Goal: Task Accomplishment & Management: Use online tool/utility

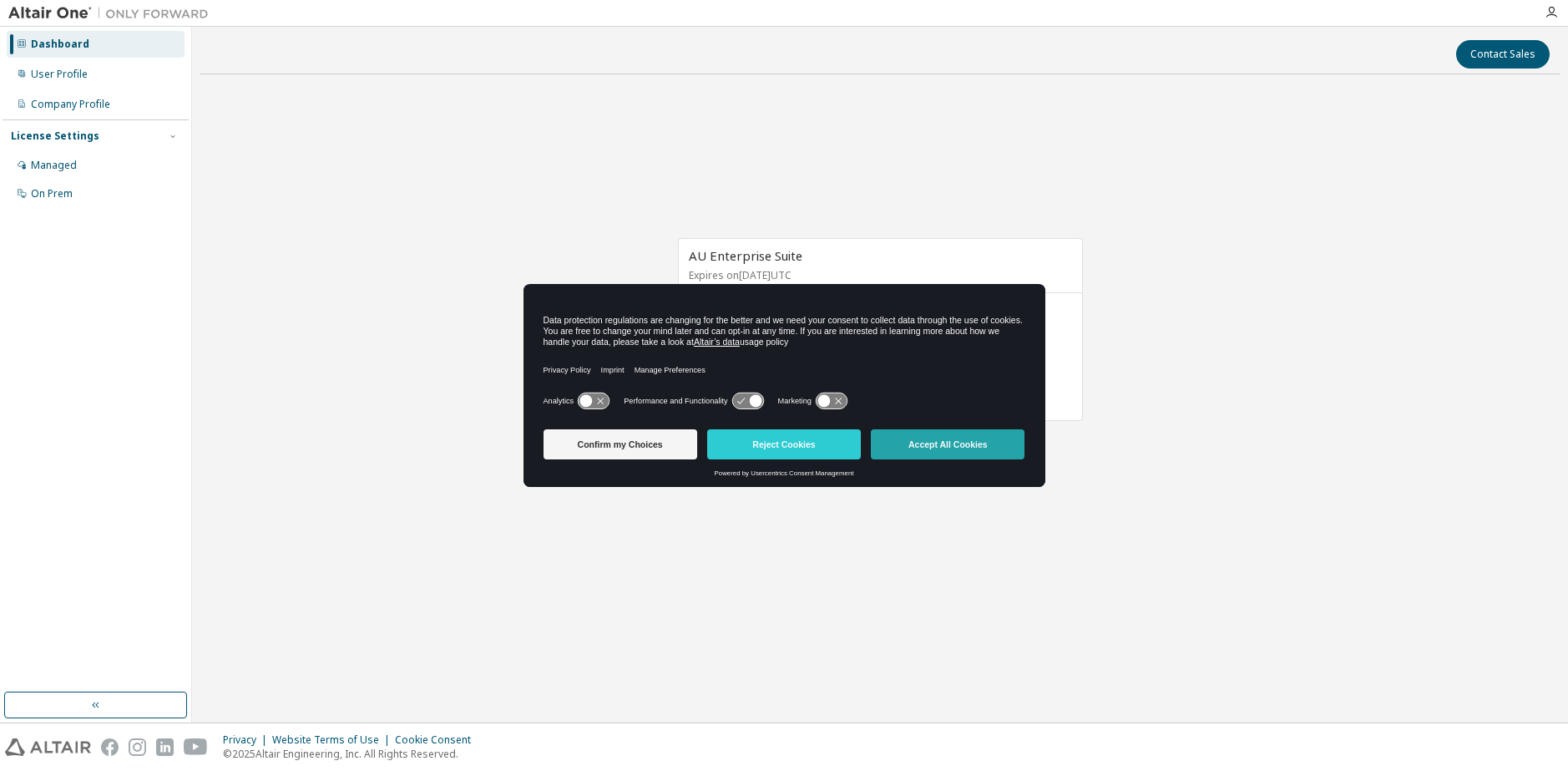
click at [900, 451] on button "Accept All Cookies" at bounding box center [947, 443] width 153 height 30
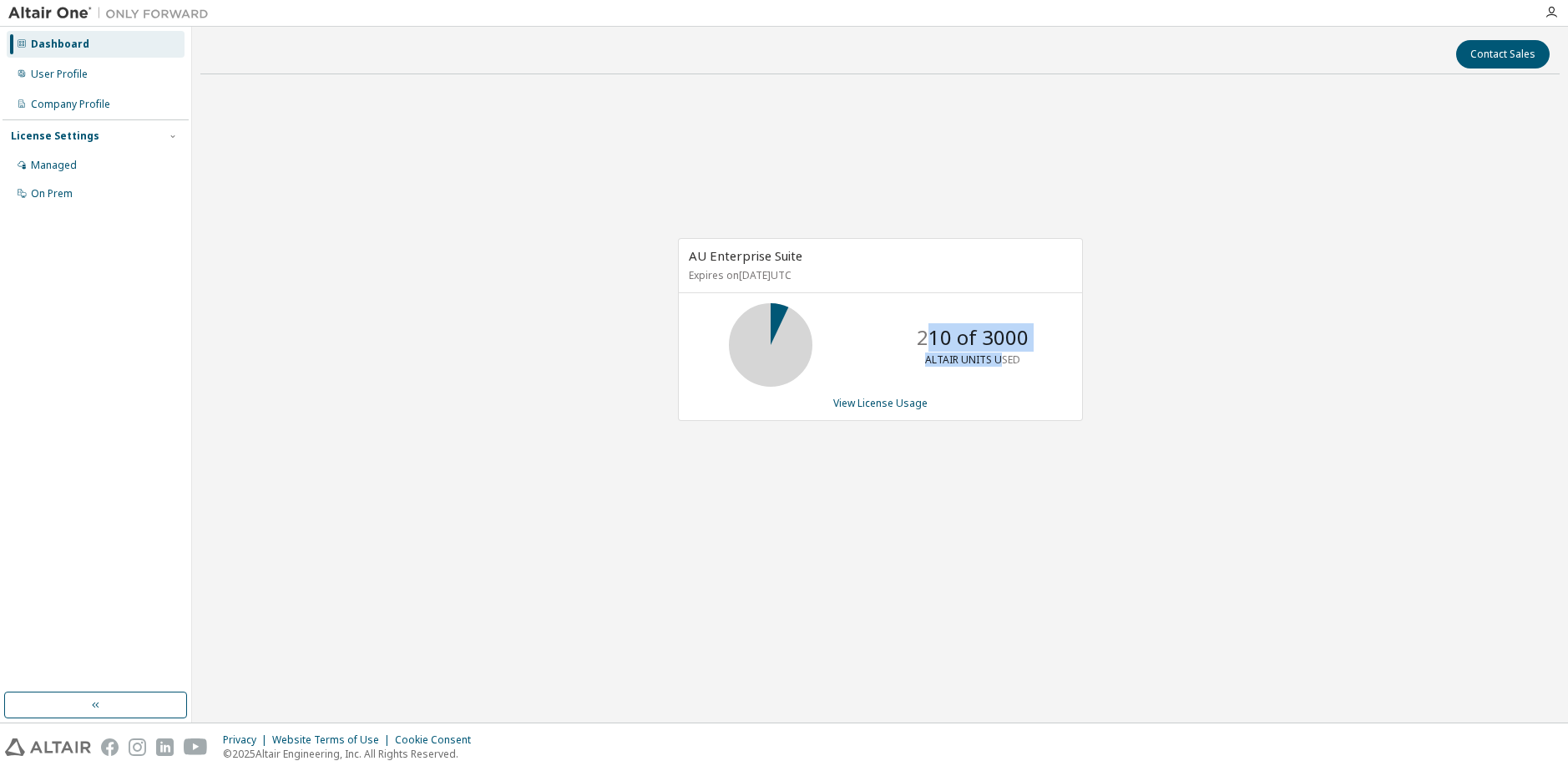
drag, startPoint x: 923, startPoint y: 341, endPoint x: 1003, endPoint y: 363, distance: 83.0
click at [1003, 363] on div "210 of 3000 ALTAIR UNITS USED" at bounding box center [972, 345] width 134 height 84
click at [1003, 368] on div "210 of 3000 ALTAIR UNITS USED" at bounding box center [972, 345] width 134 height 84
click at [899, 405] on link "View License Usage" at bounding box center [880, 403] width 95 height 14
click at [116, 72] on div "User Profile" at bounding box center [95, 73] width 178 height 26
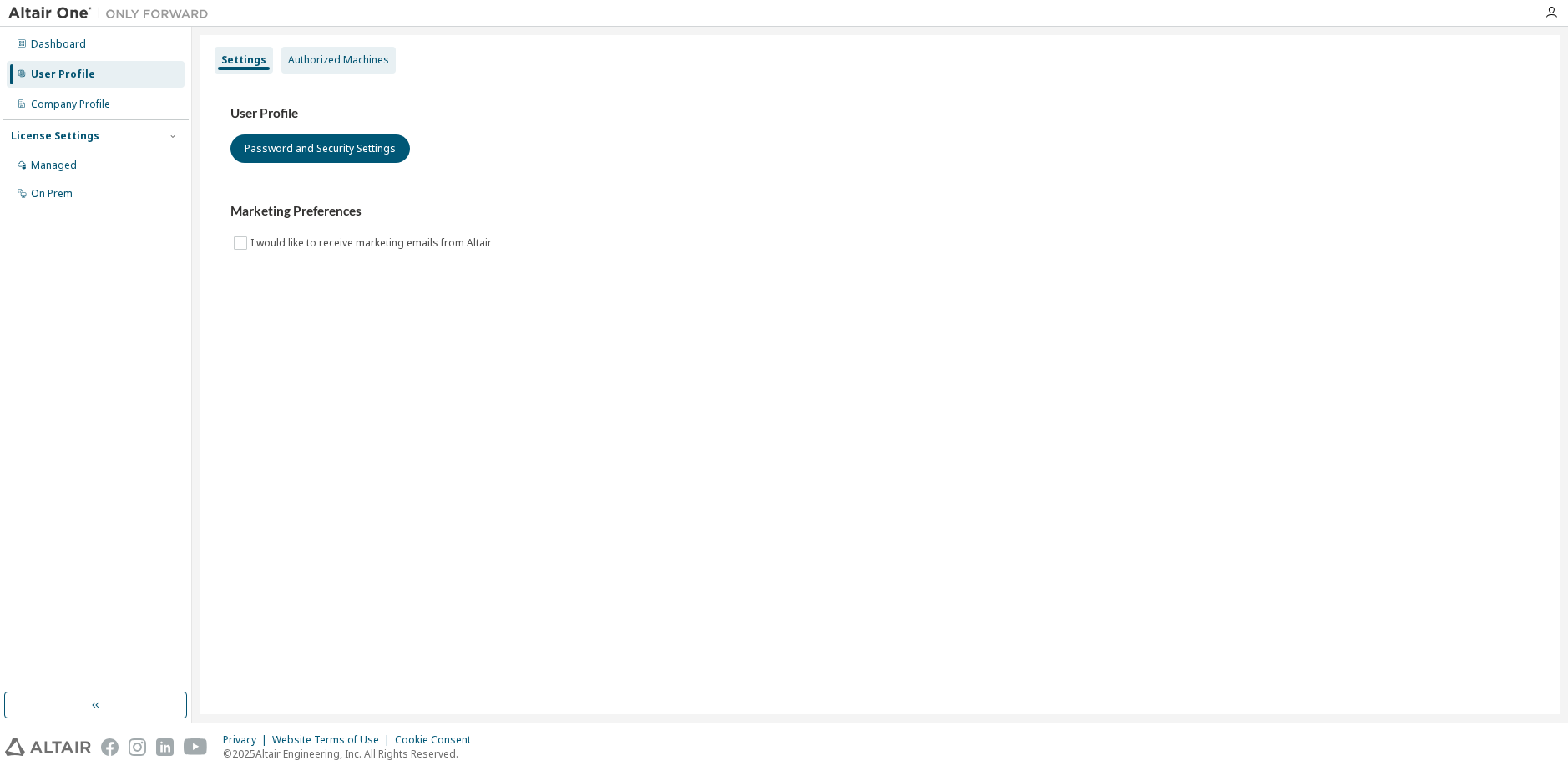
click at [327, 62] on div "Authorized Machines" at bounding box center [338, 61] width 101 height 14
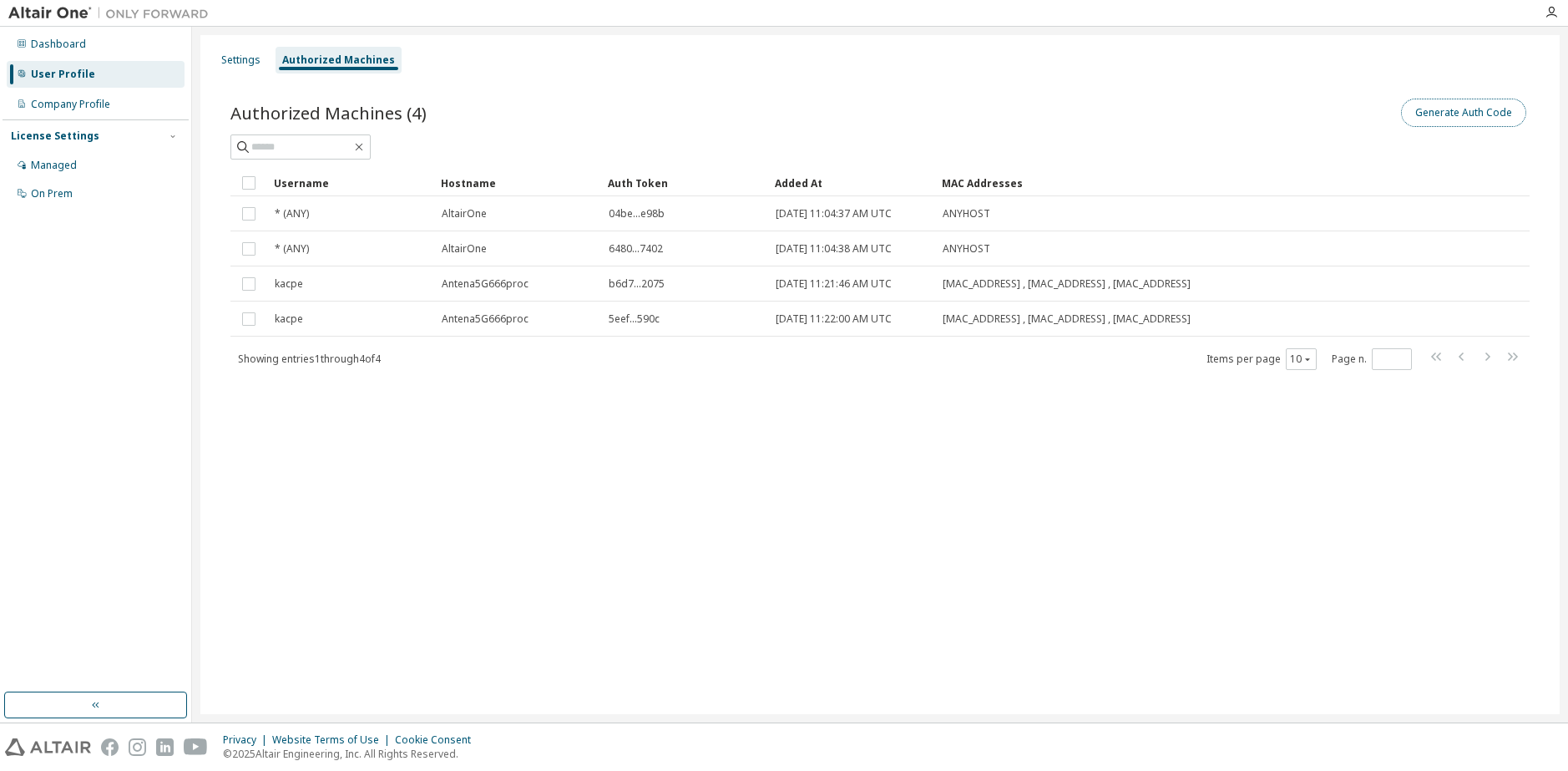
click at [1453, 109] on button "Generate Auth Code" at bounding box center [1463, 113] width 125 height 28
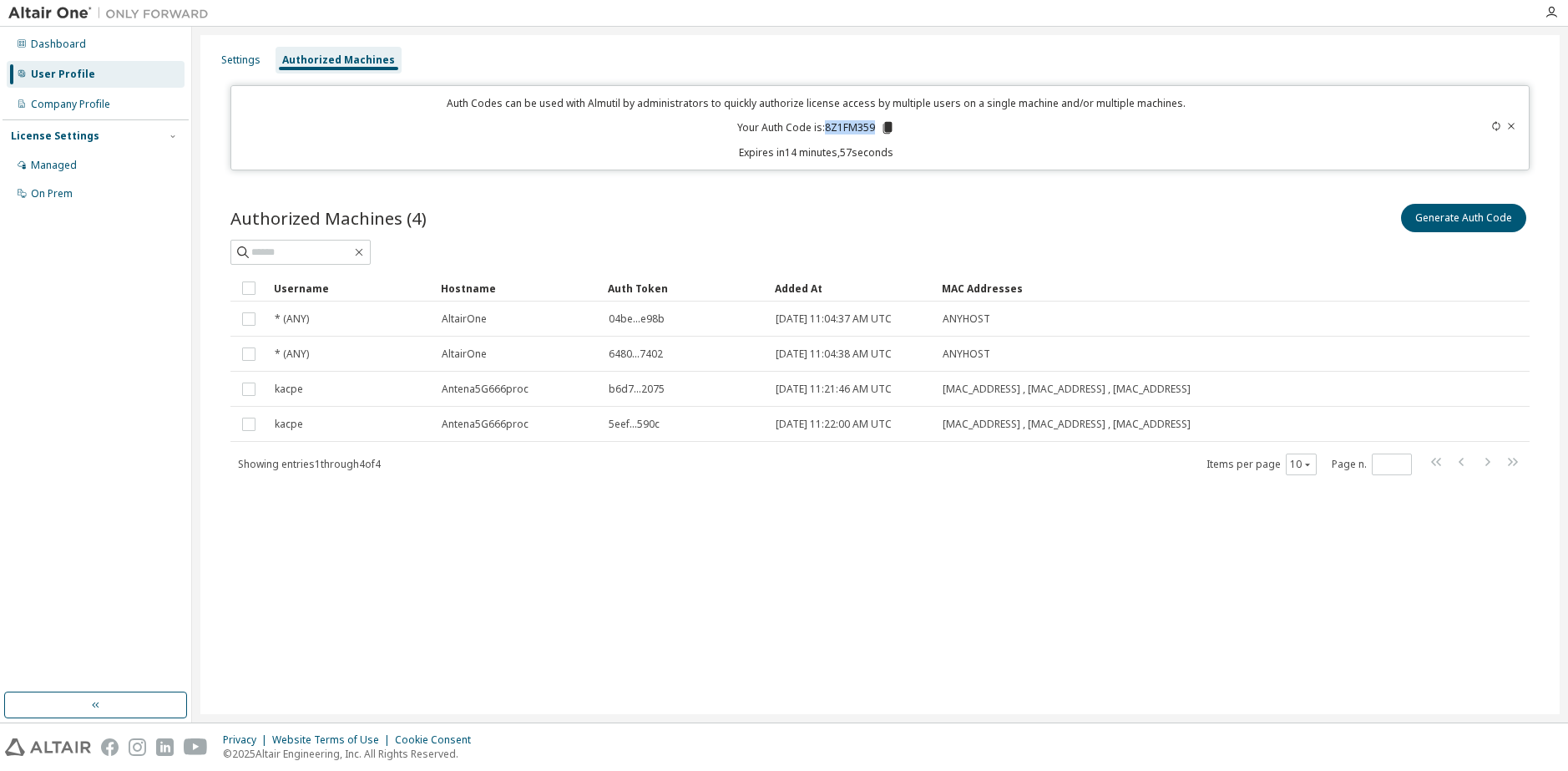
drag, startPoint x: 826, startPoint y: 128, endPoint x: 878, endPoint y: 126, distance: 52.0
click at [878, 126] on p "Your Auth Code is: 8Z1FM359" at bounding box center [816, 128] width 158 height 15
copy p "8Z1FM359"
